Goal: Task Accomplishment & Management: Manage account settings

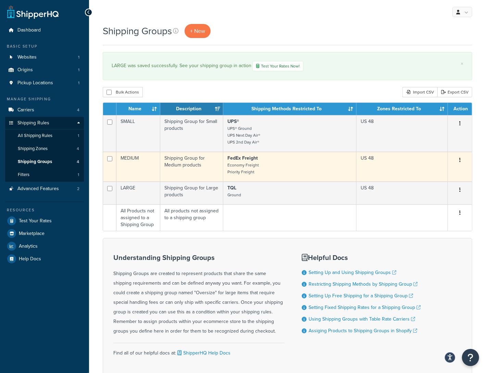
click at [281, 166] on p "FedEx Freight Economy Freight Priority Freight" at bounding box center [290, 165] width 125 height 21
click at [255, 168] on small "Economy Freight Priority Freight" at bounding box center [243, 168] width 31 height 13
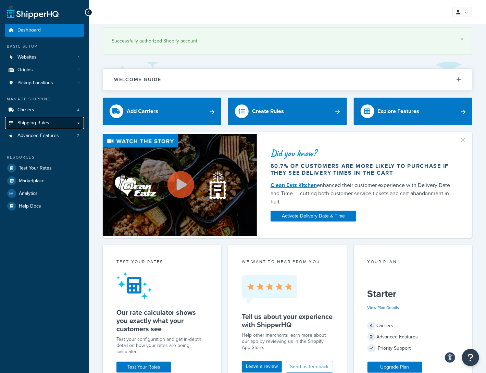
click at [50, 124] on link "Shipping Rules" at bounding box center [44, 123] width 79 height 13
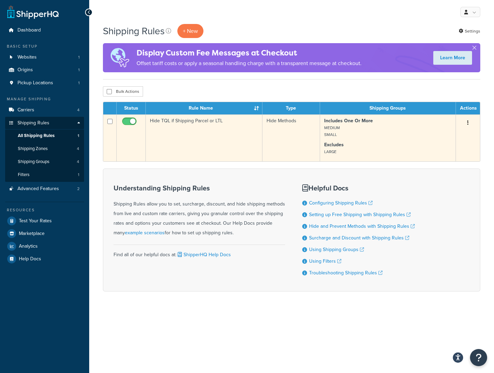
click at [218, 136] on td "Hide TQL if Shipping Parcel or LTL" at bounding box center [204, 138] width 117 height 47
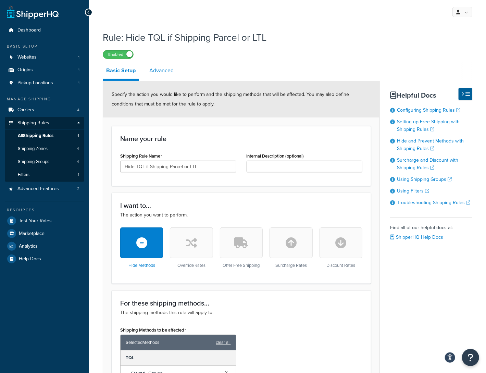
click at [169, 70] on link "Advanced" at bounding box center [161, 70] width 31 height 16
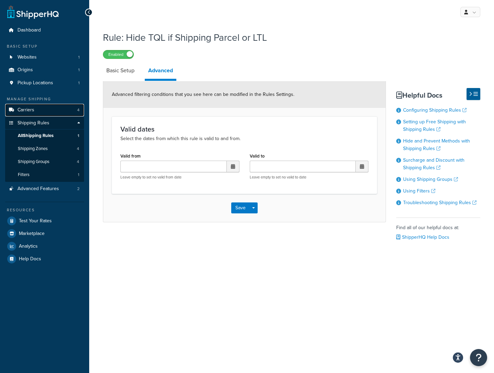
click at [50, 111] on link "Carriers 4" at bounding box center [44, 110] width 79 height 13
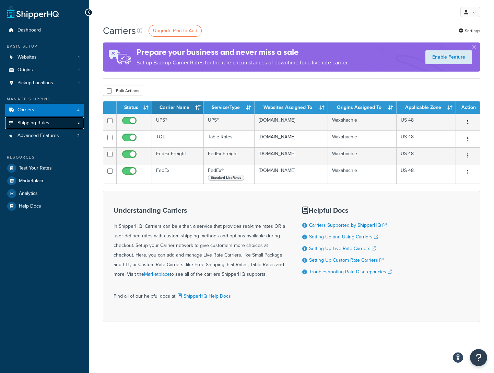
click at [75, 124] on link "Shipping Rules" at bounding box center [44, 123] width 79 height 13
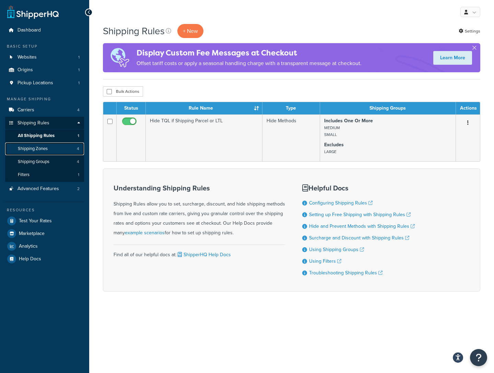
click at [33, 149] on span "Shipping Zones" at bounding box center [33, 149] width 30 height 6
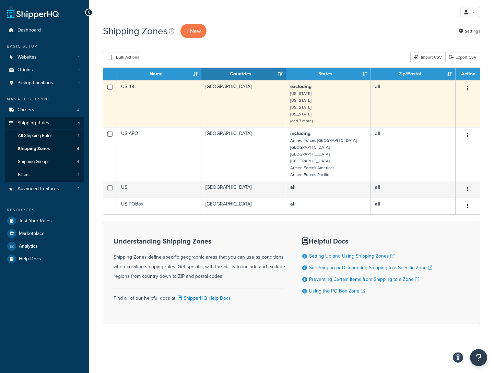
click at [218, 105] on td "United States" at bounding box center [243, 103] width 85 height 47
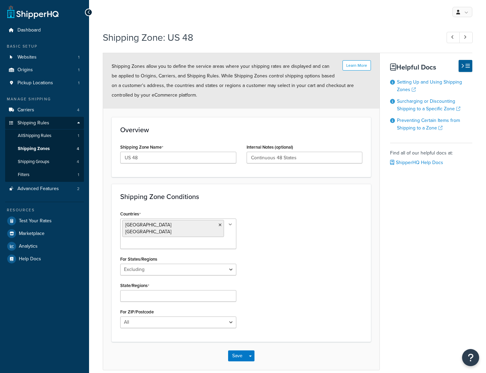
select select "excluding"
